Goal: Answer question/provide support

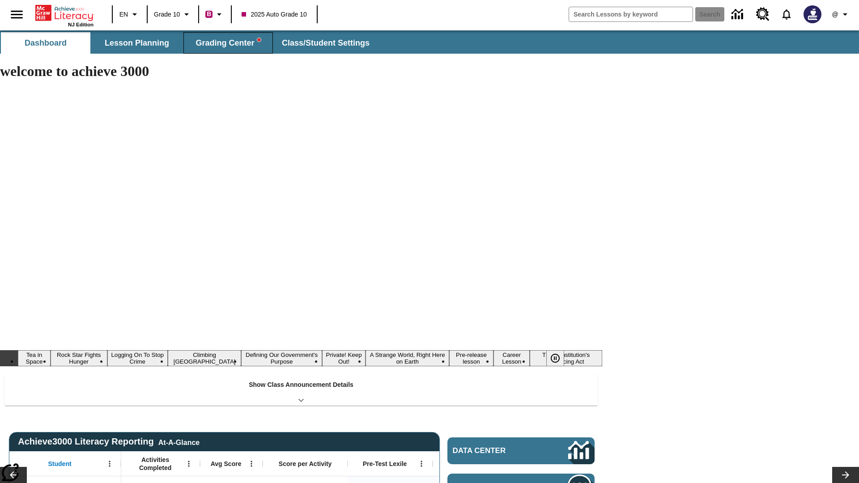
click at [228, 43] on span "Grading Center" at bounding box center [227, 43] width 65 height 10
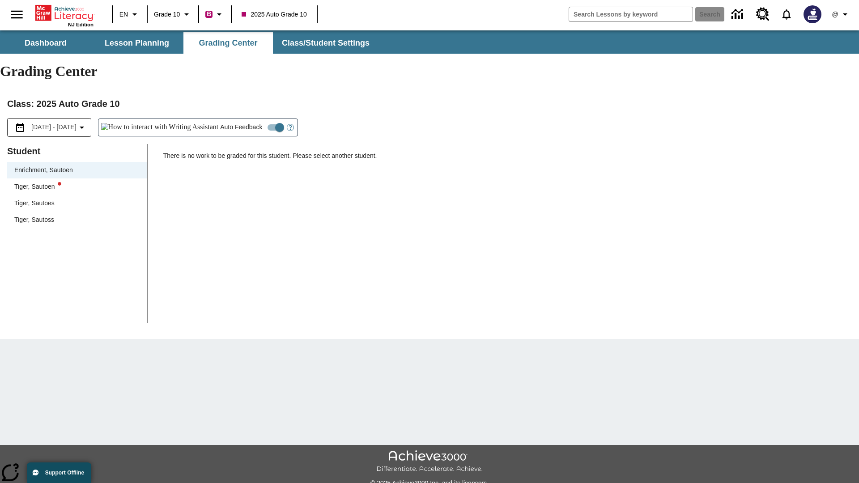
click at [77, 182] on div "Tiger, Sautoen" at bounding box center [77, 186] width 126 height 9
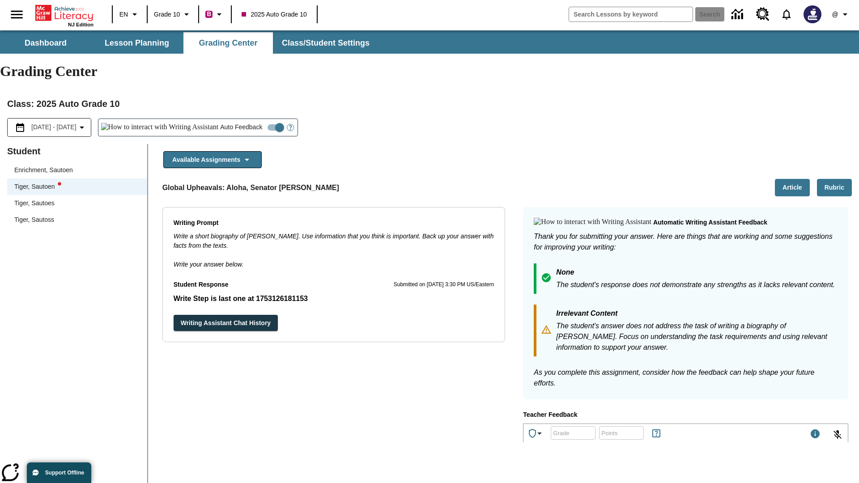
scroll to position [155, 0]
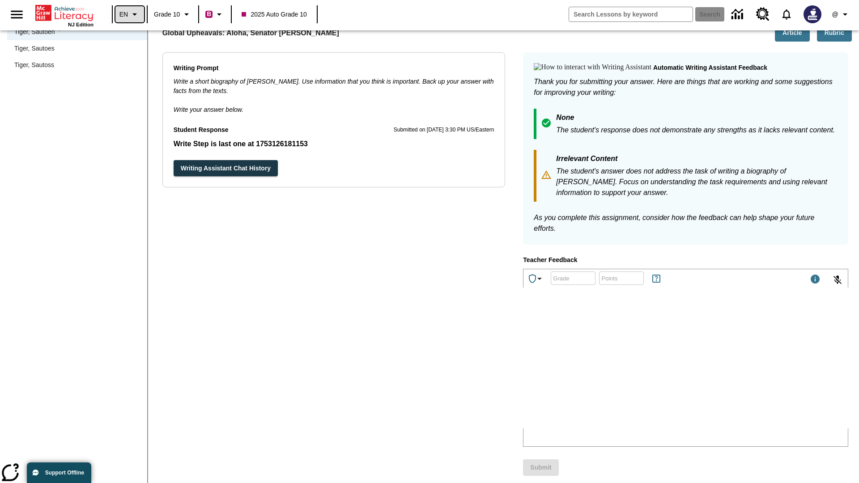
click at [130, 14] on icon "Language: EN, Select a language" at bounding box center [134, 14] width 11 height 11
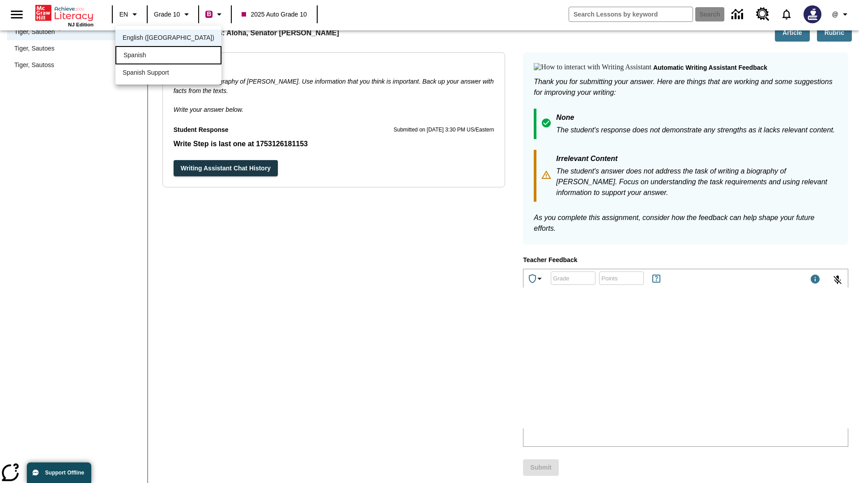
click at [149, 56] on div "Spanish" at bounding box center [168, 55] width 106 height 18
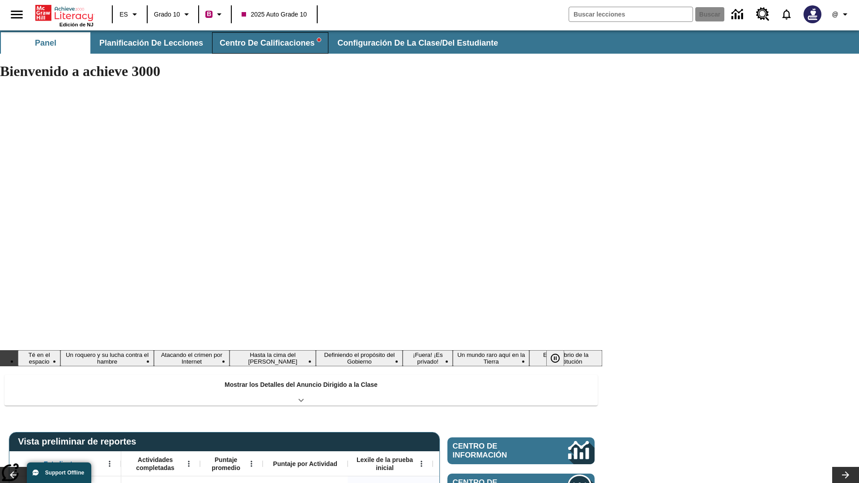
click at [266, 43] on span "Centro de calificaciones" at bounding box center [270, 43] width 101 height 10
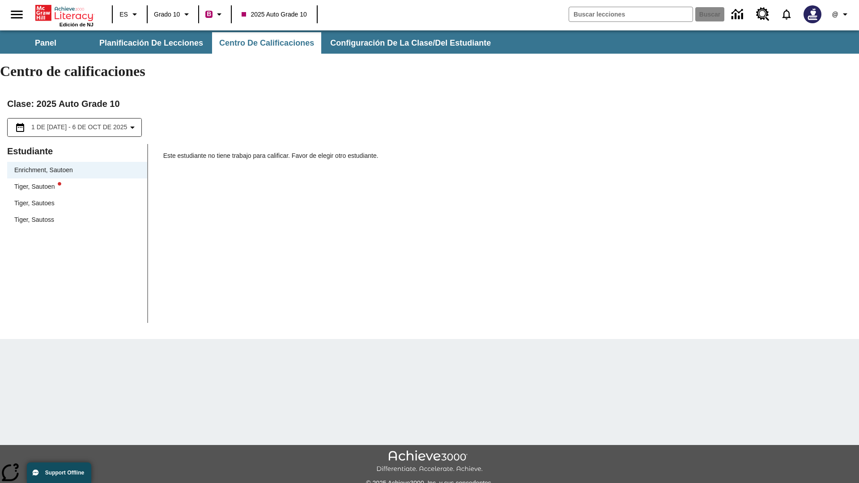
click at [77, 182] on div "Tiger, Sautoen" at bounding box center [77, 186] width 126 height 9
